Goal: Transaction & Acquisition: Purchase product/service

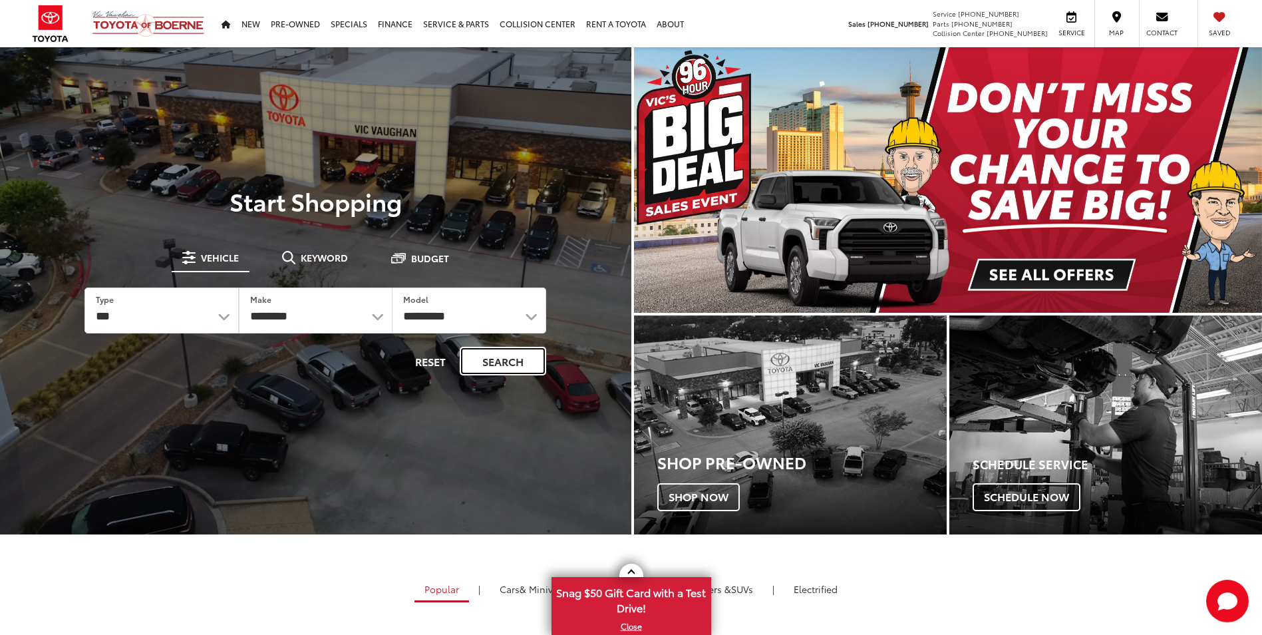
click at [508, 364] on button "Search" at bounding box center [503, 361] width 86 height 29
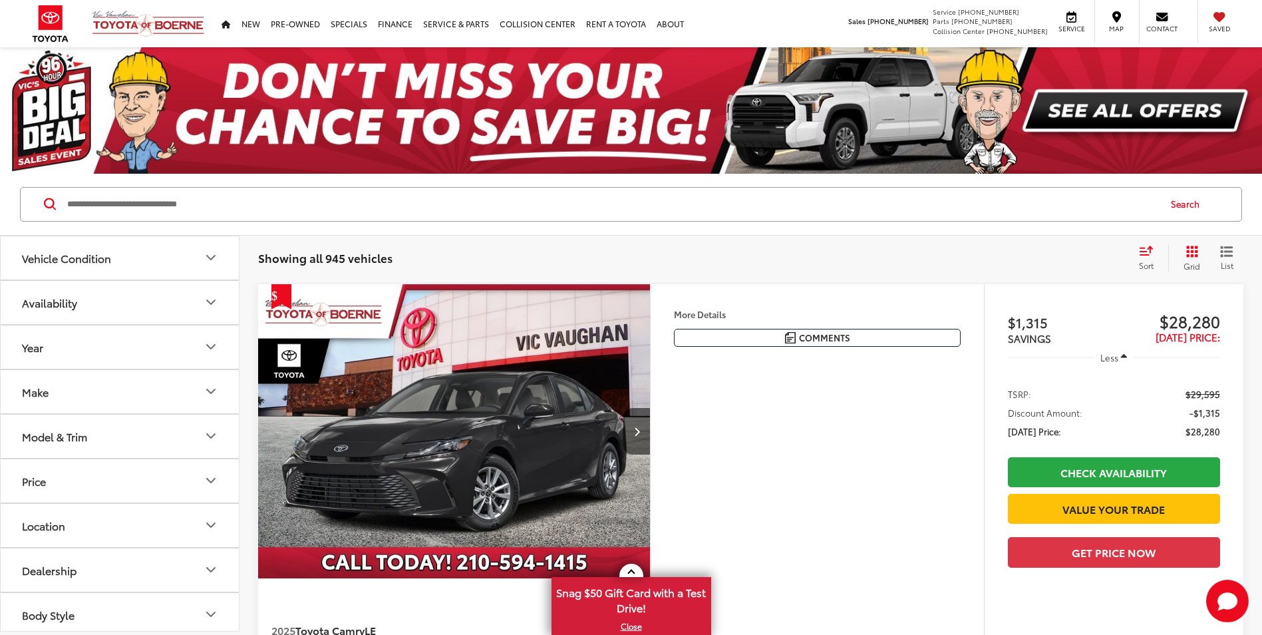
click at [283, 210] on input "Search by Make, Model, or Keyword" at bounding box center [612, 204] width 1092 height 32
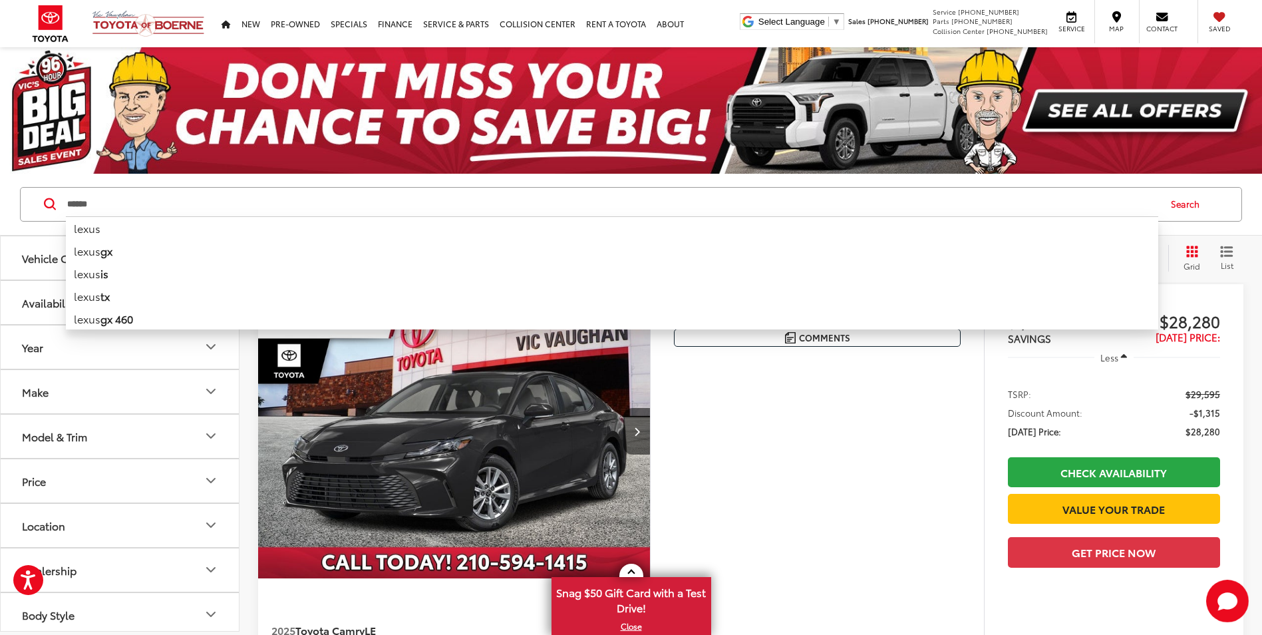
type input "*****"
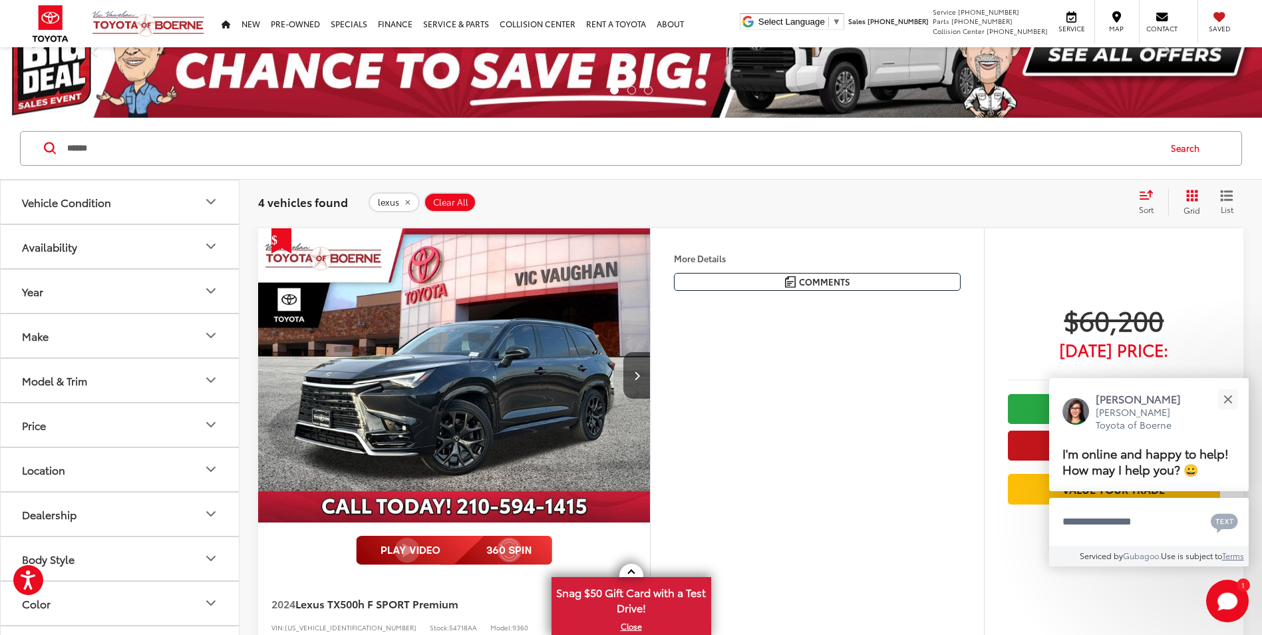
scroll to position [133, 0]
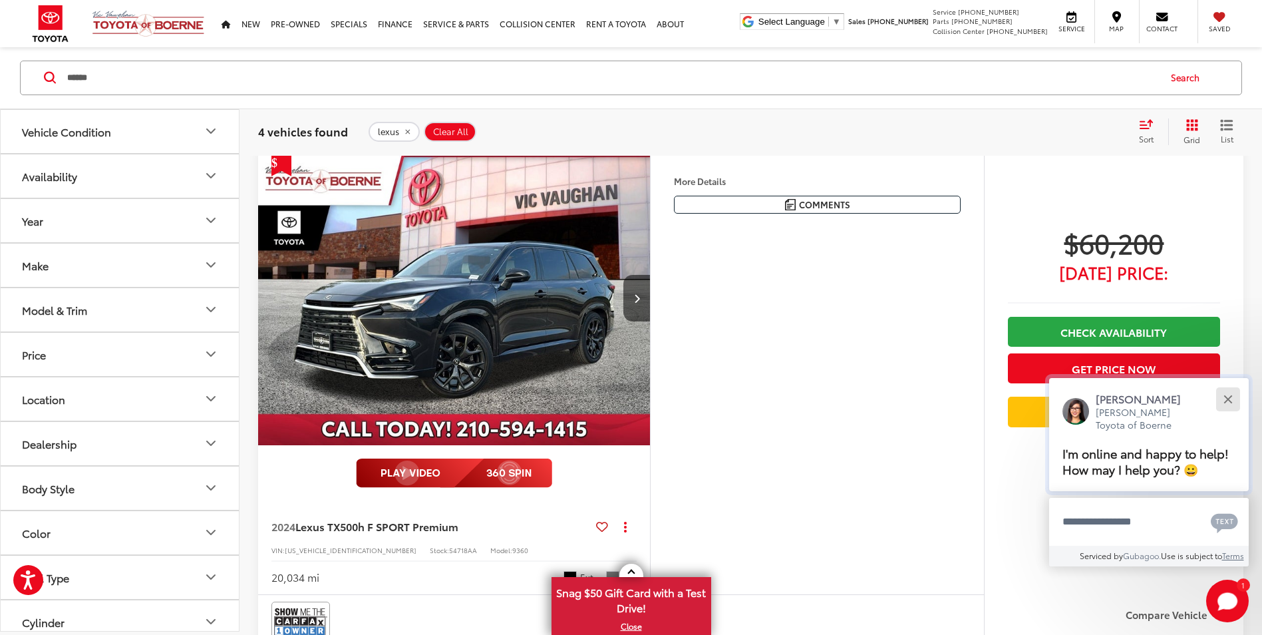
click at [1229, 399] on div "Close" at bounding box center [1227, 399] width 9 height 9
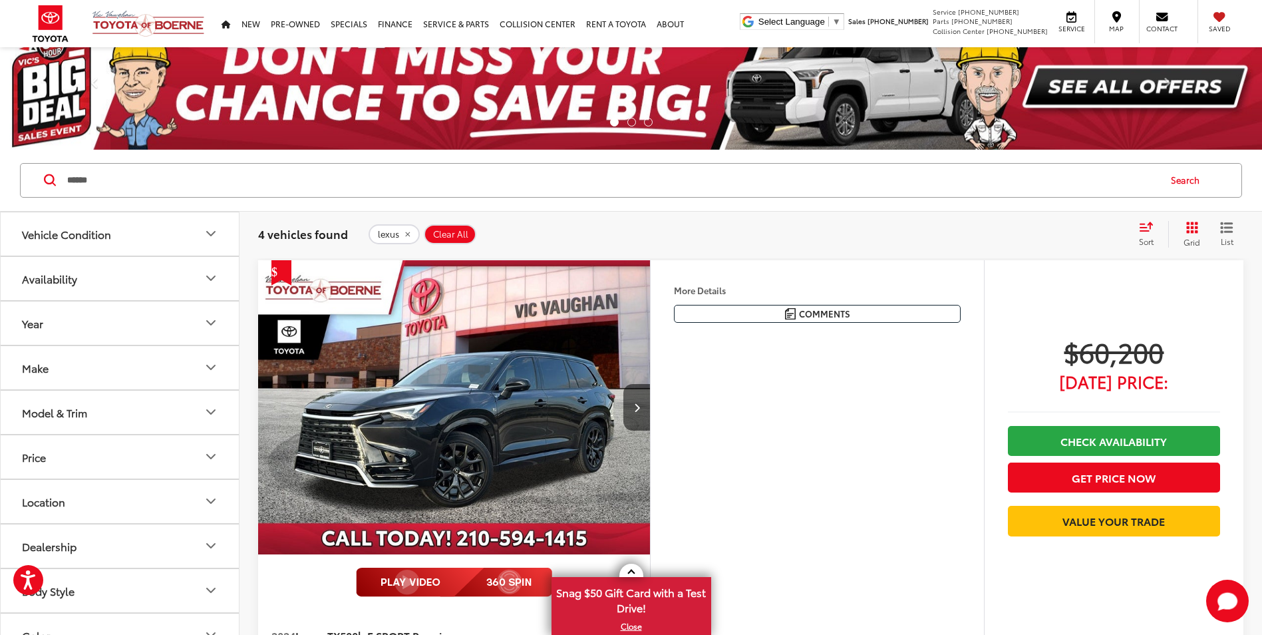
scroll to position [0, 0]
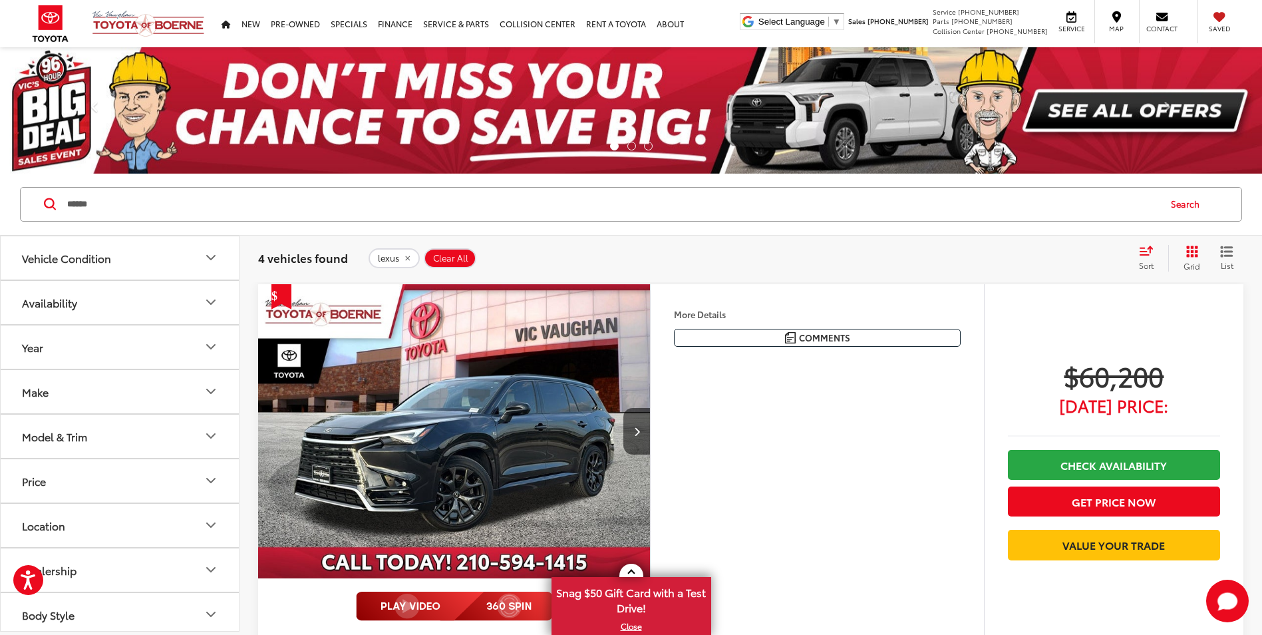
click at [1146, 341] on div "$60,200 [DATE] Price: Check Availability Get Price Now Value Your Trade" at bounding box center [1113, 507] width 259 height 447
click at [796, 495] on div "More Details Comments Dealer Comments CARFAX One-Owner. 2024 Lexus TX 500h F SP…" at bounding box center [817, 505] width 334 height 443
click at [868, 311] on h4 "More Details" at bounding box center [817, 313] width 287 height 9
click at [758, 473] on div "More Details Comments Dealer Comments CARFAX One-Owner. 2024 Lexus TX 500h F SP…" at bounding box center [817, 505] width 334 height 443
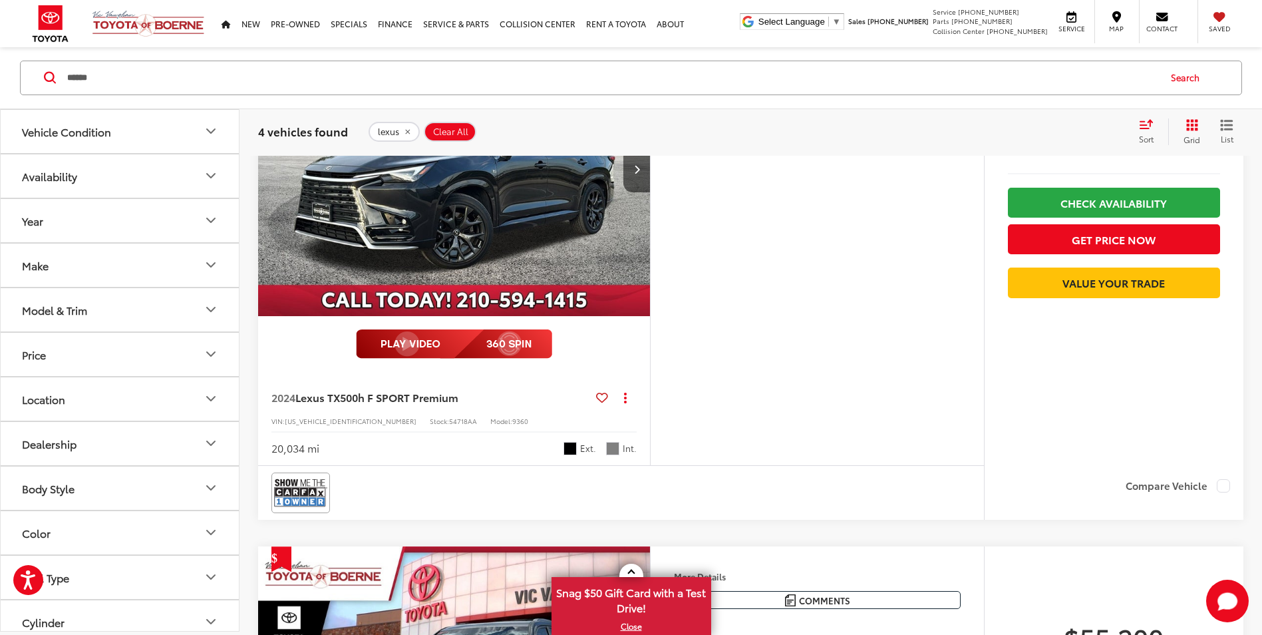
scroll to position [200, 0]
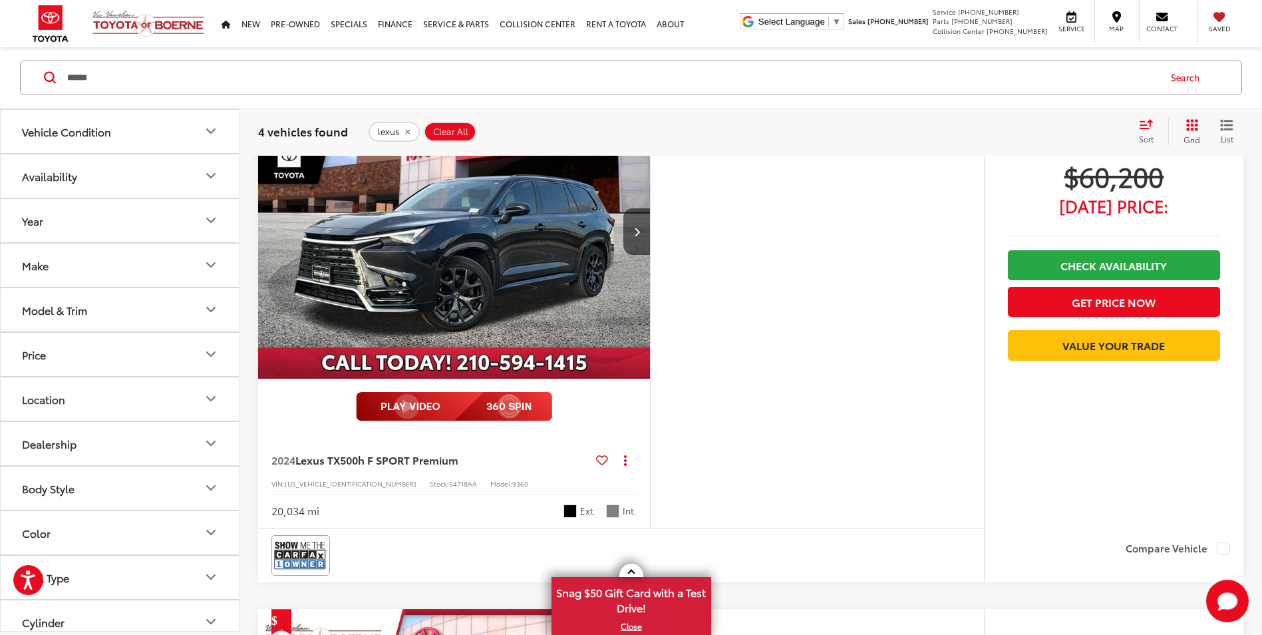
click at [799, 410] on div "More Details Comments Dealer Comments CARFAX One-Owner. 2024 Lexus TX 500h F SP…" at bounding box center [817, 305] width 334 height 443
click at [950, 231] on div "More Details Comments Dealer Comments CARFAX One-Owner. 2024 Lexus TX 500h F SP…" at bounding box center [817, 305] width 334 height 443
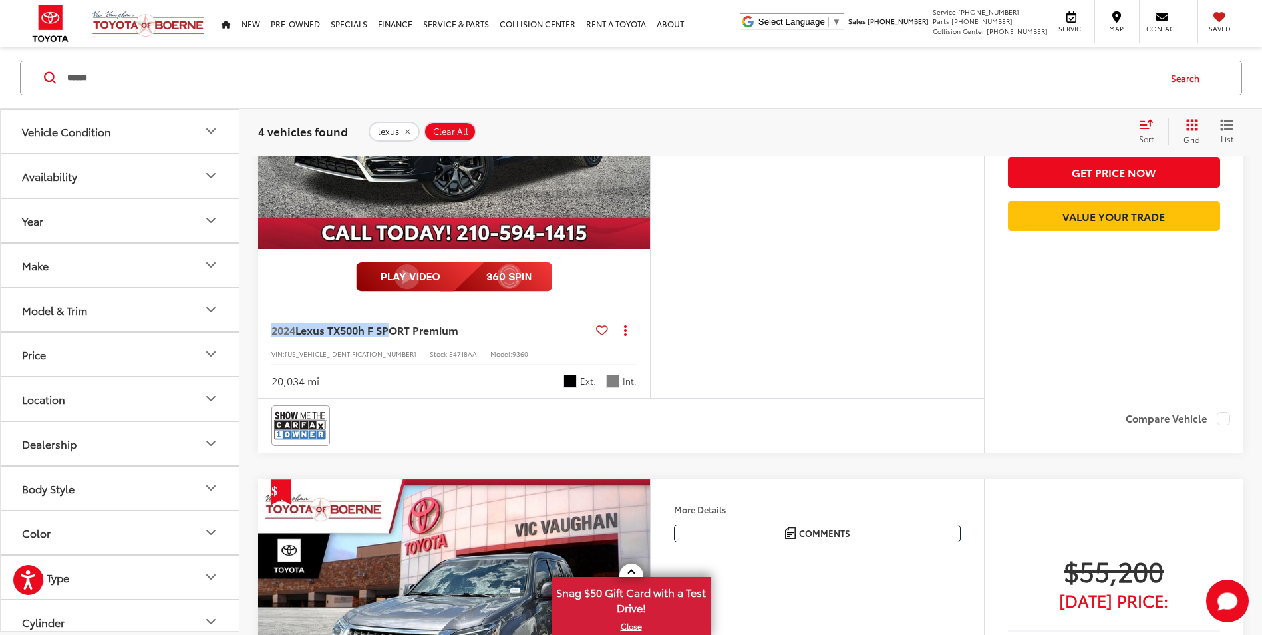
scroll to position [203, 0]
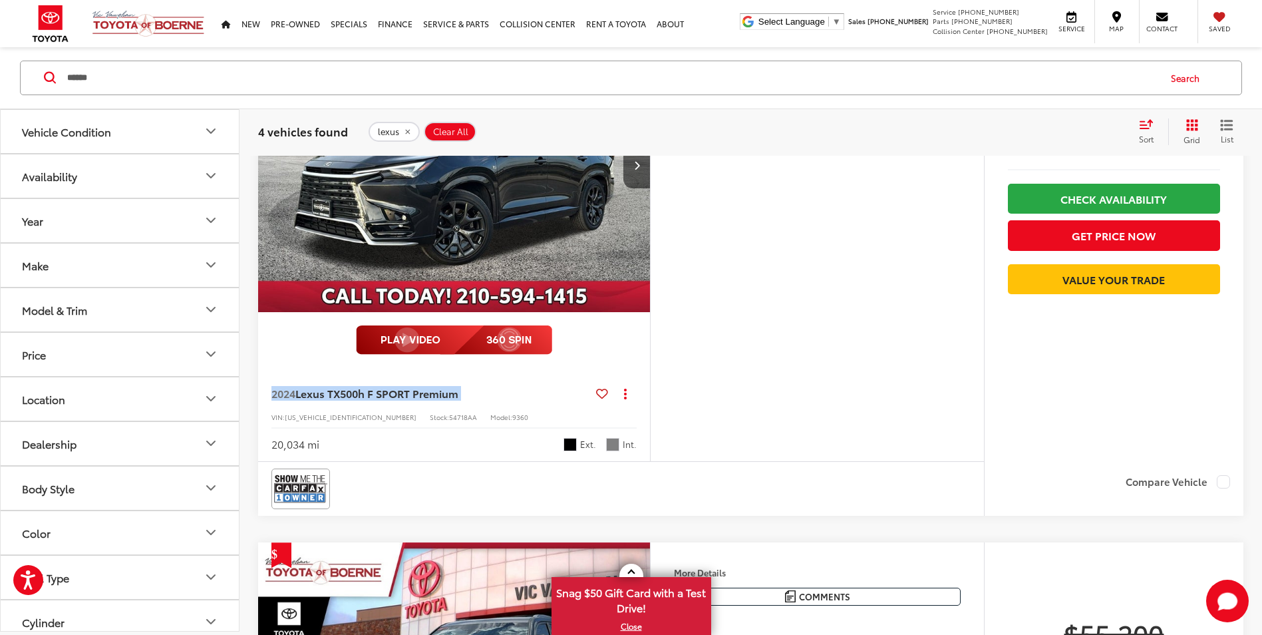
drag, startPoint x: 270, startPoint y: 395, endPoint x: 470, endPoint y: 400, distance: 200.3
click at [472, 400] on div "2024 Lexus TX 500h F SPORT Premium Copy Link Share Print View Details VIN: [US_…" at bounding box center [454, 414] width 392 height 93
click at [450, 388] on span "500h F SPORT Premium" at bounding box center [399, 392] width 118 height 15
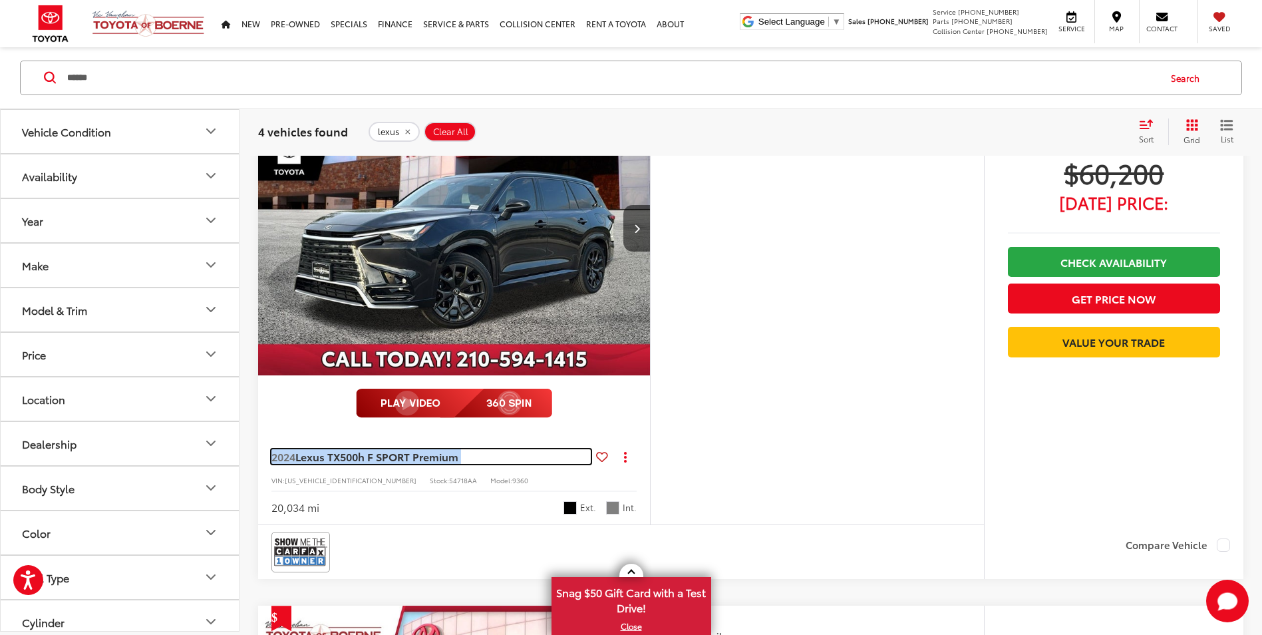
scroll to position [266, 0]
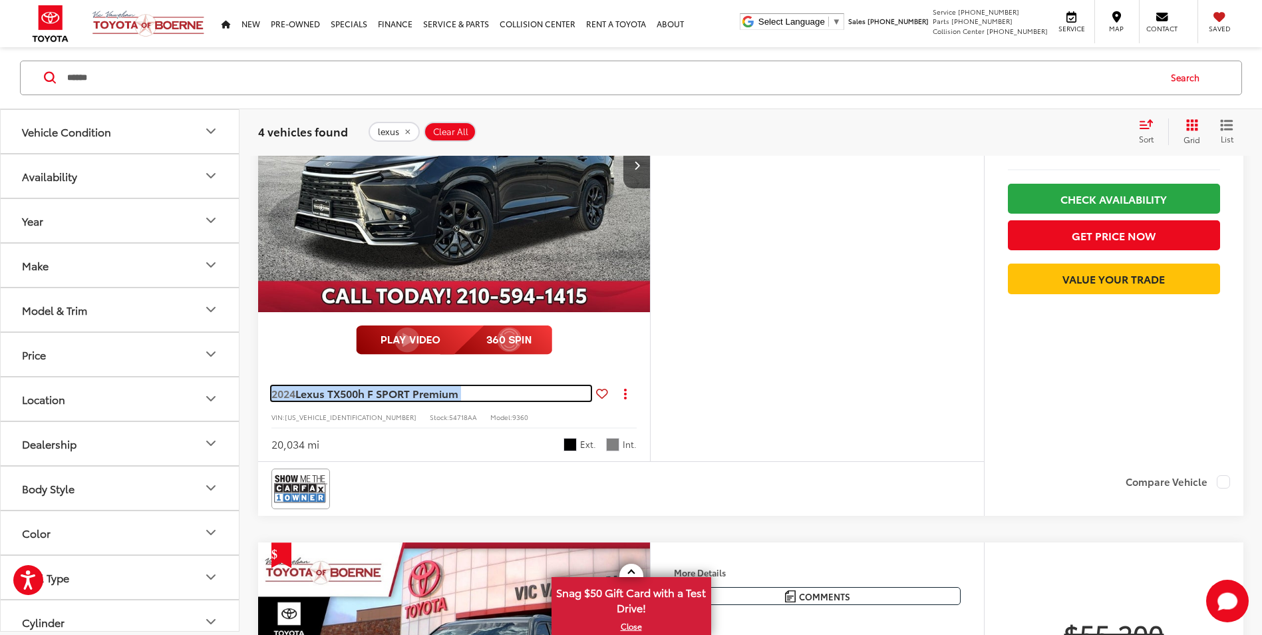
copy span "2024 Lexus TX 500h F SPORT Premium"
